Goal: Task Accomplishment & Management: Manage account settings

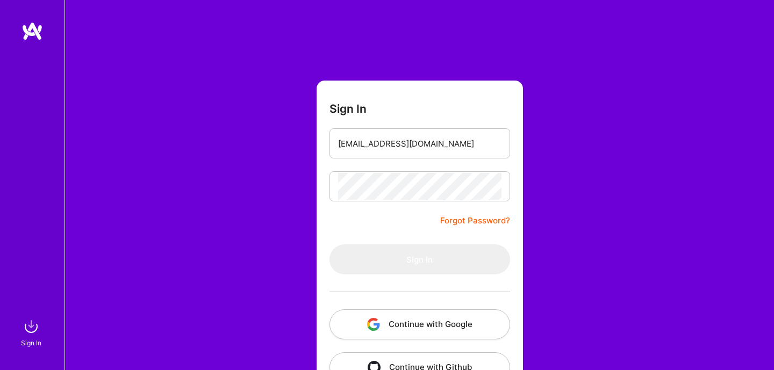
scroll to position [33, 0]
click at [449, 148] on input "[EMAIL_ADDRESS][DOMAIN_NAME]" at bounding box center [419, 143] width 163 height 27
click at [402, 151] on input "email" at bounding box center [419, 143] width 163 height 27
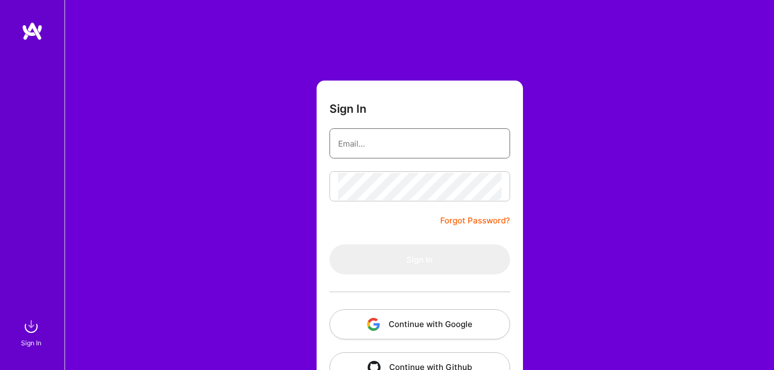
paste input "[EMAIL_ADDRESS][DOMAIN_NAME]"
type input "[EMAIL_ADDRESS][DOMAIN_NAME]"
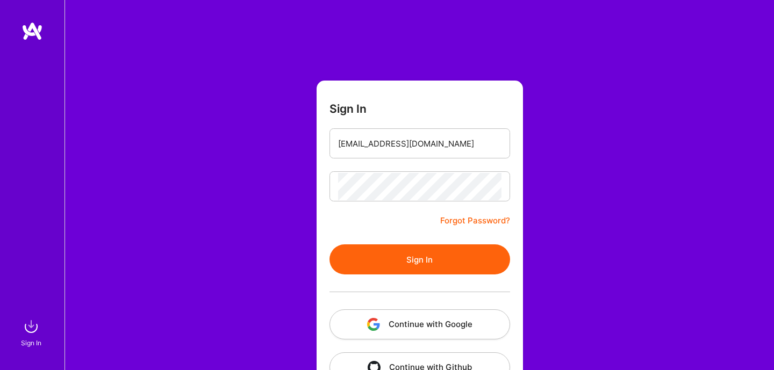
click at [394, 258] on button "Sign In" at bounding box center [420, 260] width 181 height 30
